Goal: Information Seeking & Learning: Learn about a topic

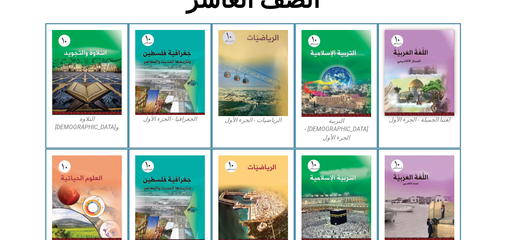
scroll to position [367, 0]
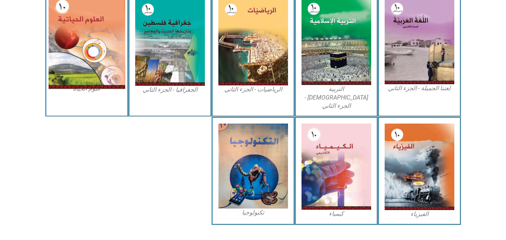
click at [94, 21] on img at bounding box center [86, 41] width 77 height 95
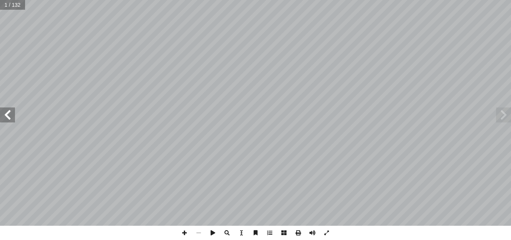
click at [4, 113] on span at bounding box center [7, 114] width 15 height 15
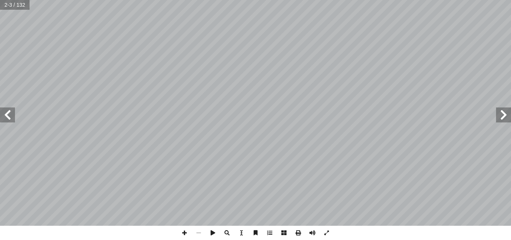
click at [4, 113] on span at bounding box center [7, 114] width 15 height 15
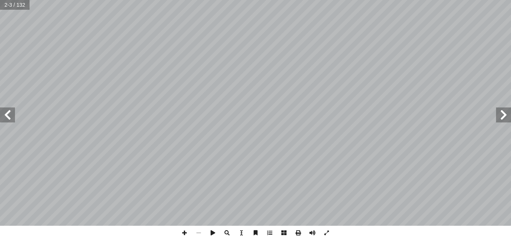
click at [4, 113] on span at bounding box center [7, 114] width 15 height 15
click at [492, 0] on html "الصفحة الرئيسية الصف الأول الصف الثاني الصف الثالث الصف الرابع الصف الخامس الصف…" at bounding box center [255, 34] width 511 height 68
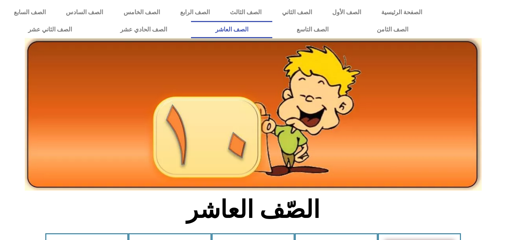
scroll to position [195, 0]
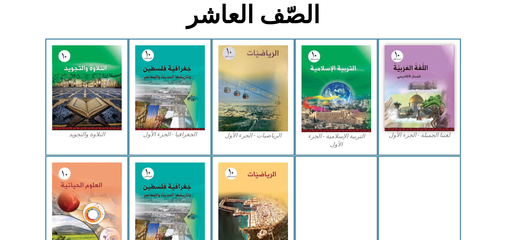
click at [460, 176] on div "لغتنا الجميلة - الجزء الثاني" at bounding box center [419, 214] width 83 height 117
